Goal: Navigation & Orientation: Find specific page/section

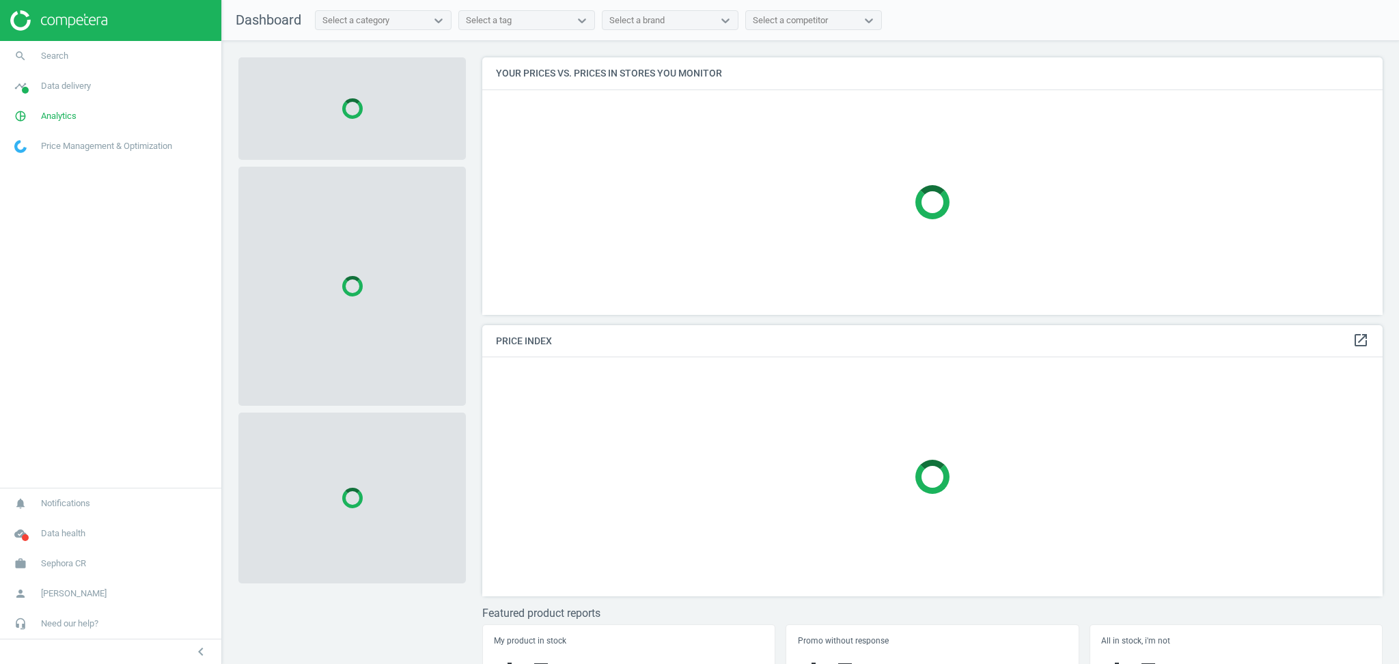
scroll to position [286, 914]
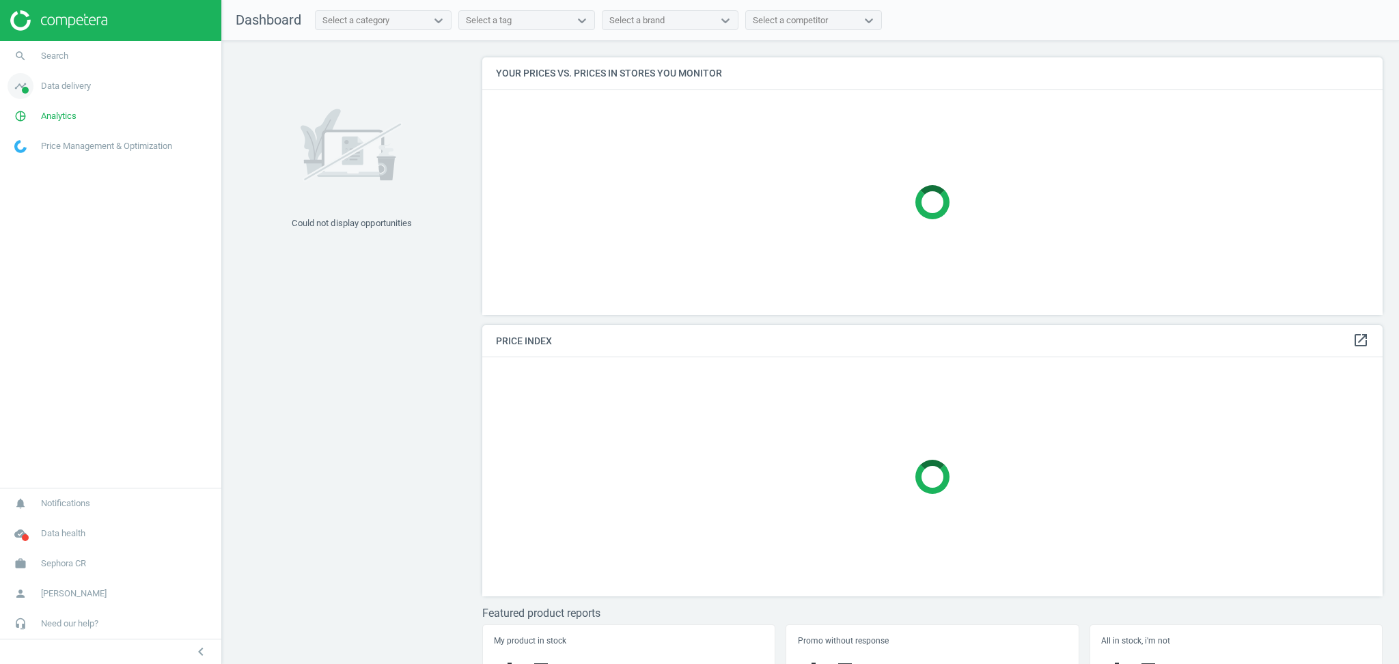
click at [61, 90] on span "Data delivery" at bounding box center [66, 86] width 50 height 12
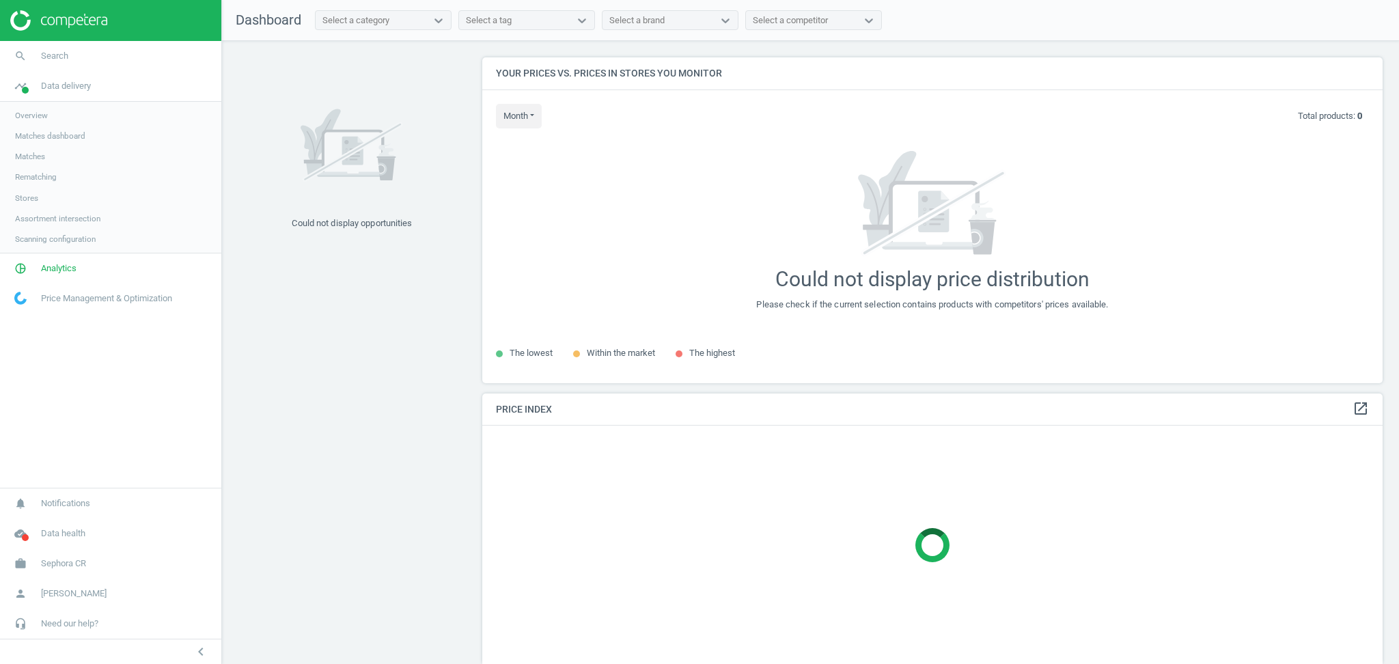
click at [46, 195] on link "Stores" at bounding box center [110, 198] width 221 height 20
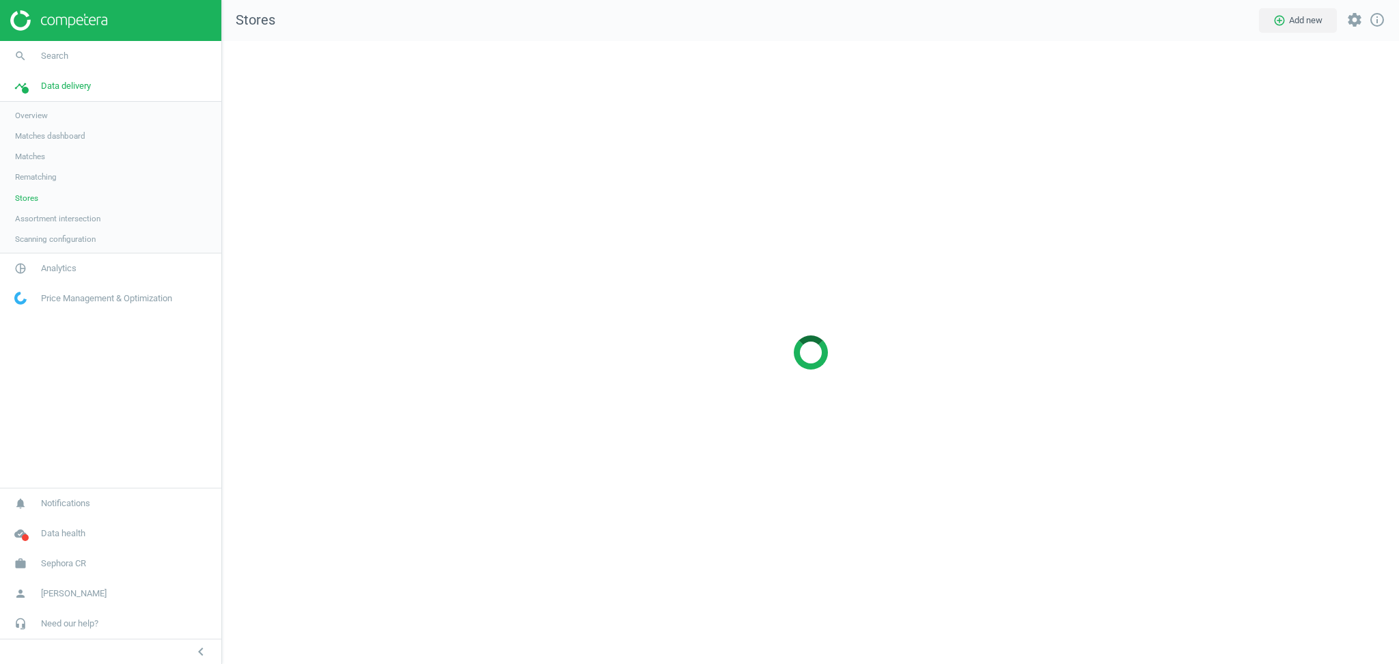
scroll to position [651, 1205]
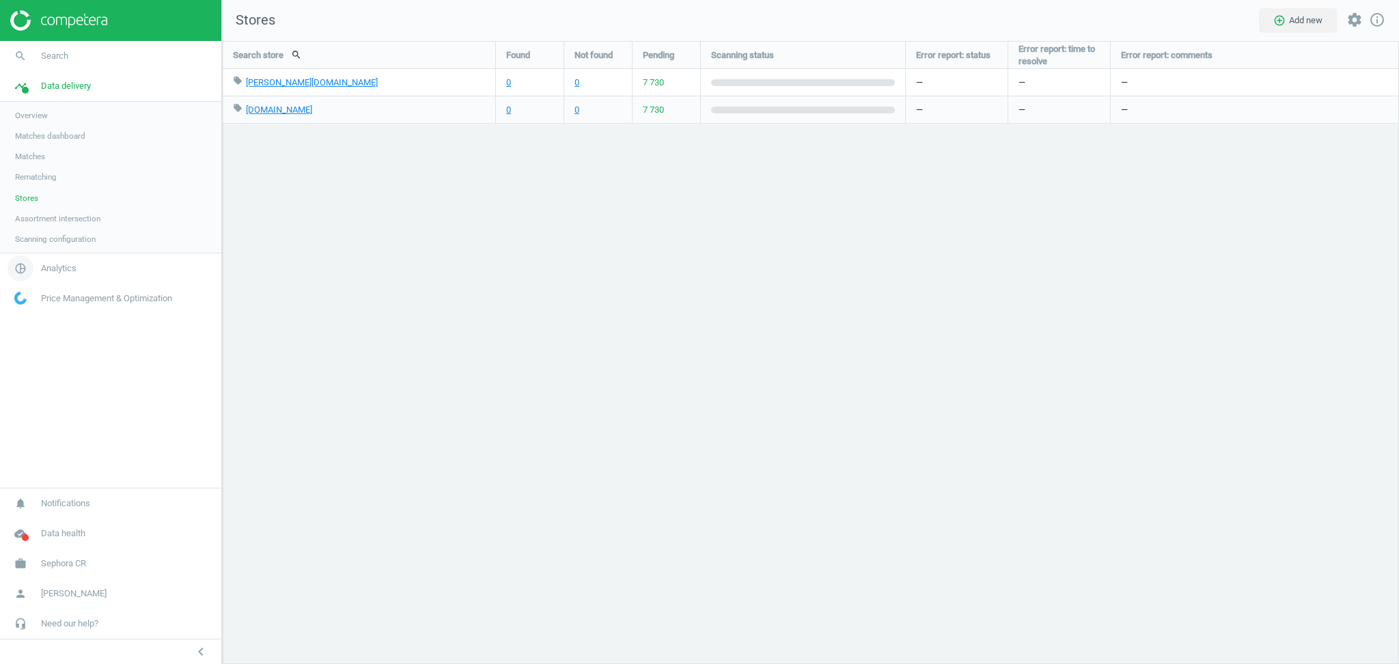
click at [56, 268] on span "Analytics" at bounding box center [59, 268] width 36 height 12
click at [41, 164] on span "Products" at bounding box center [31, 166] width 32 height 11
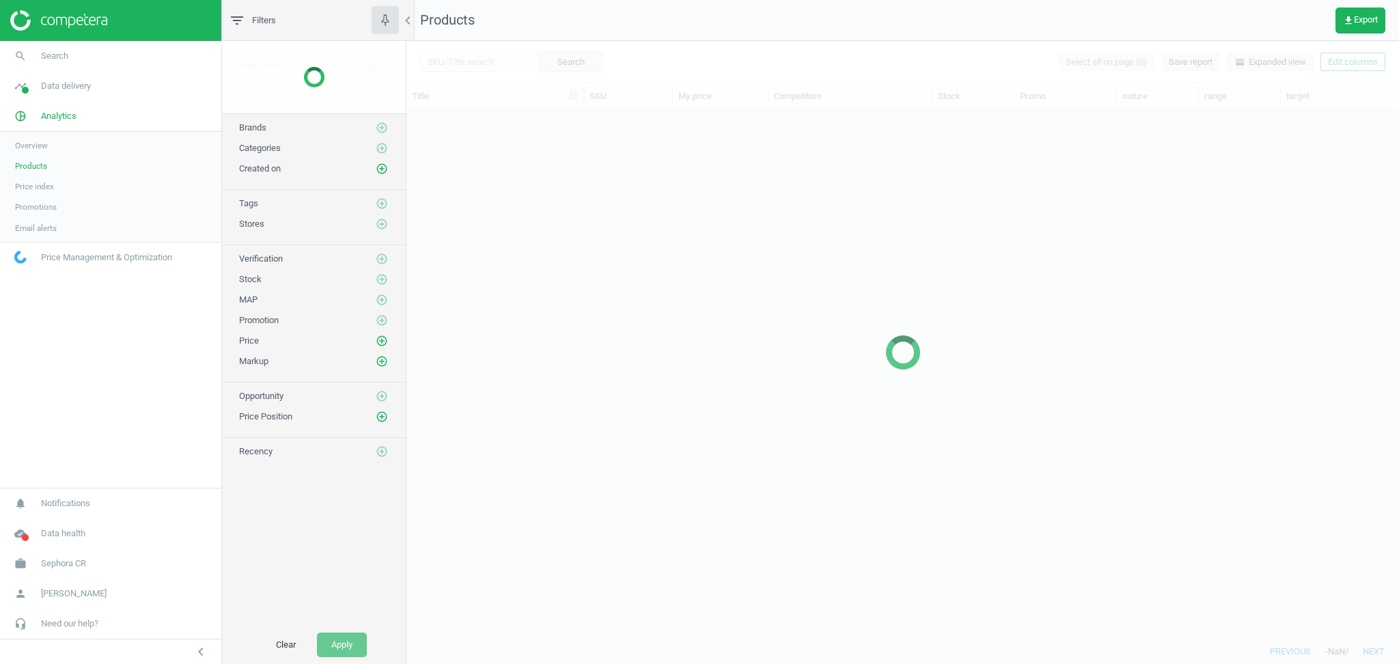
scroll to position [515, 978]
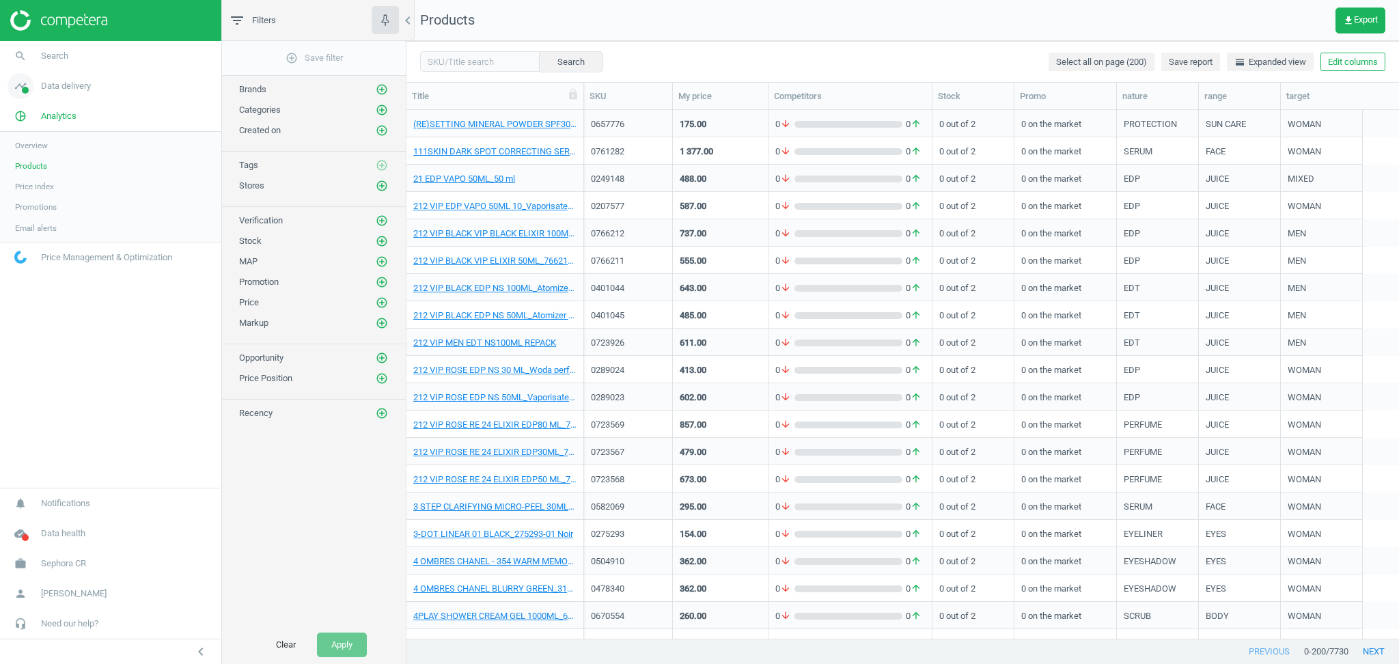
click at [61, 89] on span "Data delivery" at bounding box center [66, 86] width 50 height 12
click at [39, 199] on link "Stores" at bounding box center [110, 198] width 221 height 20
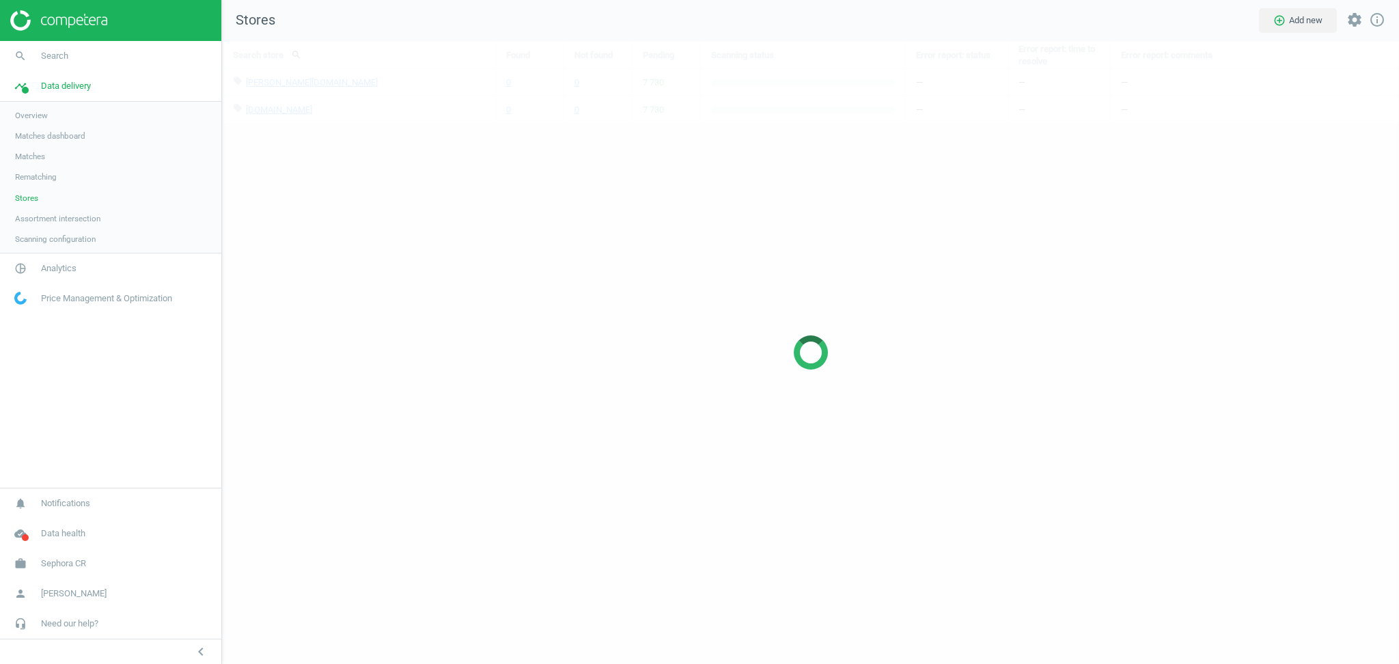
scroll to position [651, 1205]
